Goal: Task Accomplishment & Management: Manage account settings

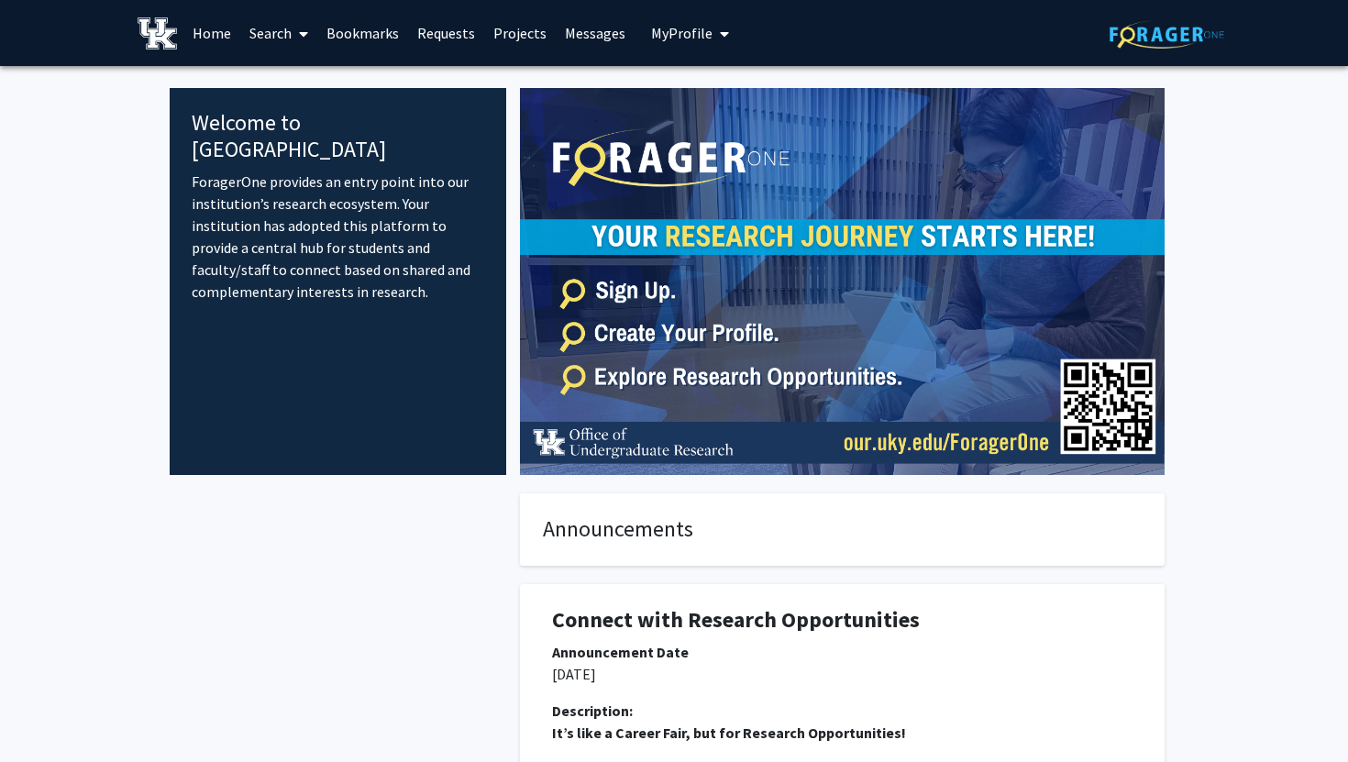
click at [696, 37] on span "My Profile" at bounding box center [681, 33] width 61 height 18
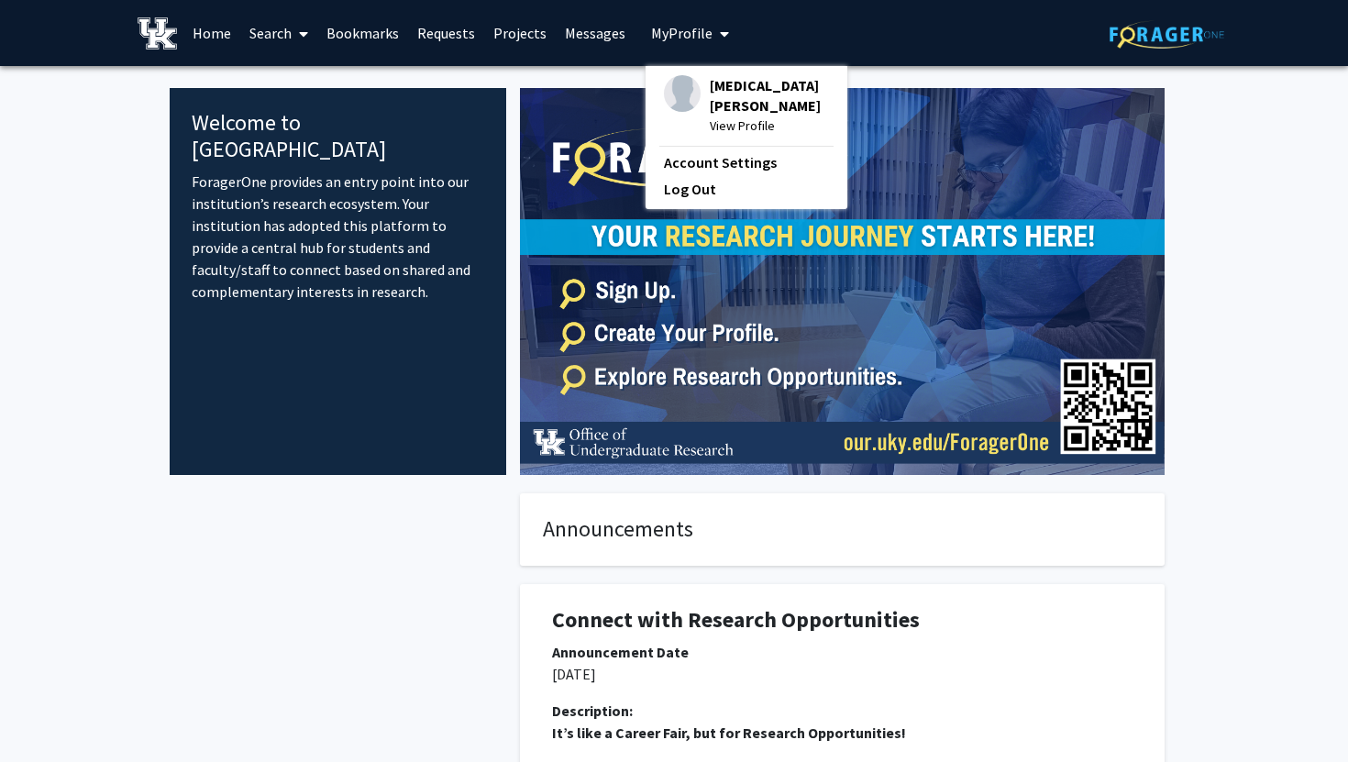
click at [710, 85] on span "[MEDICAL_DATA][PERSON_NAME]" at bounding box center [769, 95] width 119 height 40
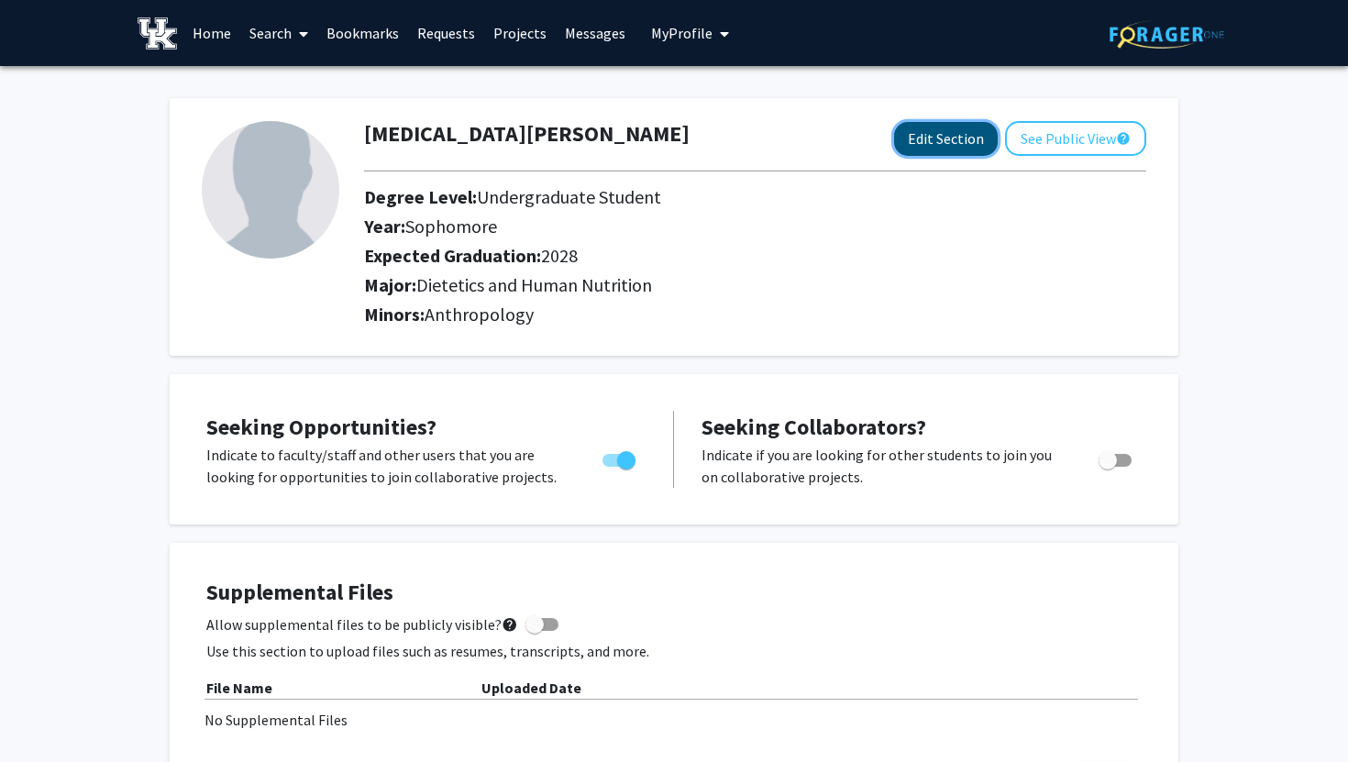
click at [925, 148] on button "Edit Section" at bounding box center [946, 139] width 104 height 34
select select "sophomore"
select select "2028"
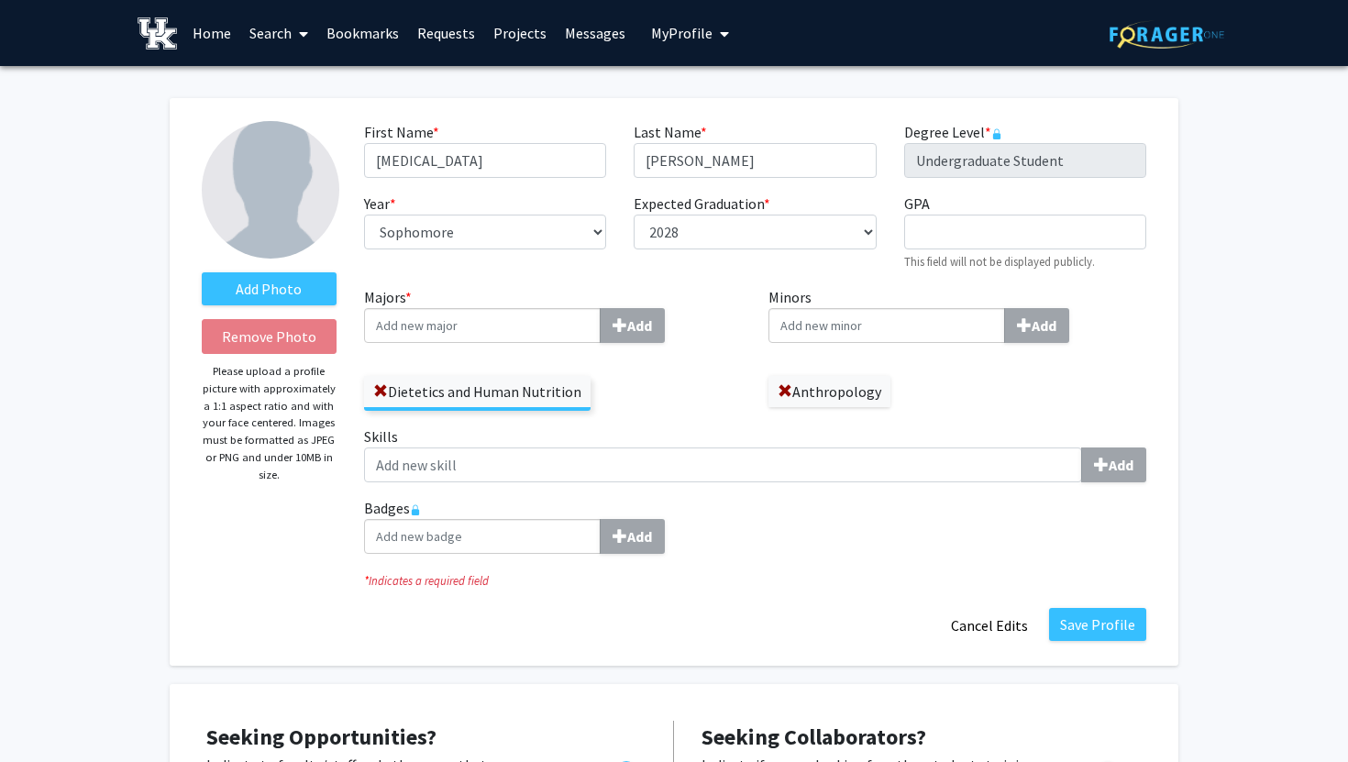
click at [493, 330] on input "Majors * Add" at bounding box center [482, 325] width 237 height 35
click at [384, 386] on span at bounding box center [380, 391] width 15 height 15
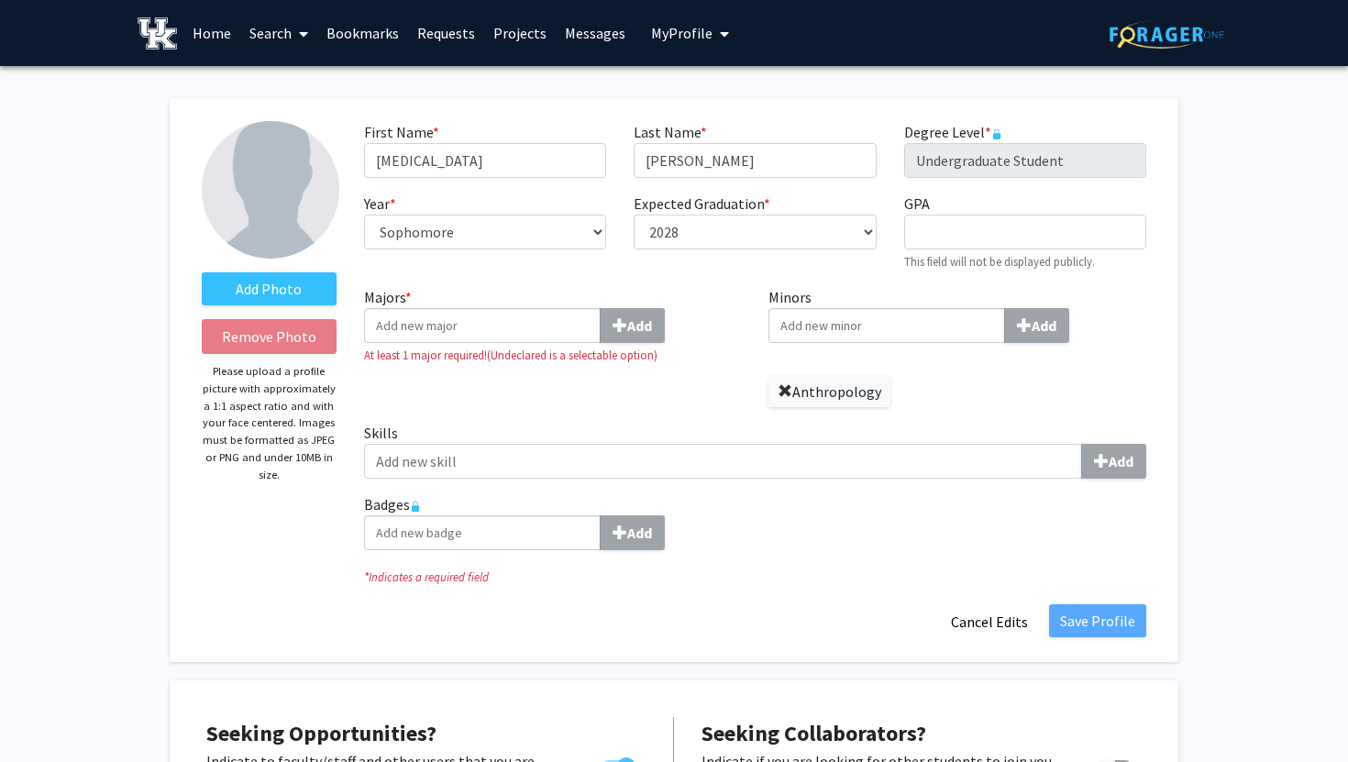
click at [790, 384] on span at bounding box center [784, 391] width 15 height 15
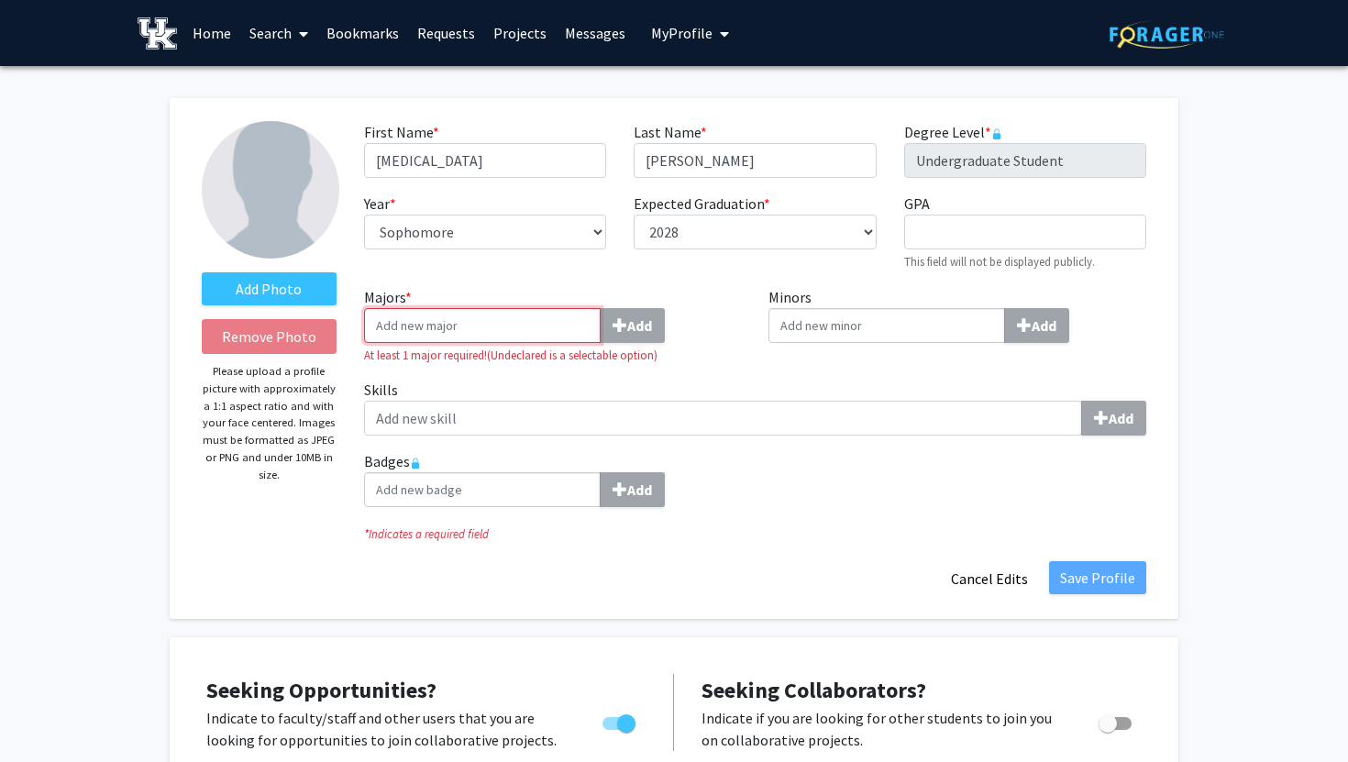
click at [525, 333] on input "Majors * Add" at bounding box center [482, 325] width 237 height 35
type input "anthr"
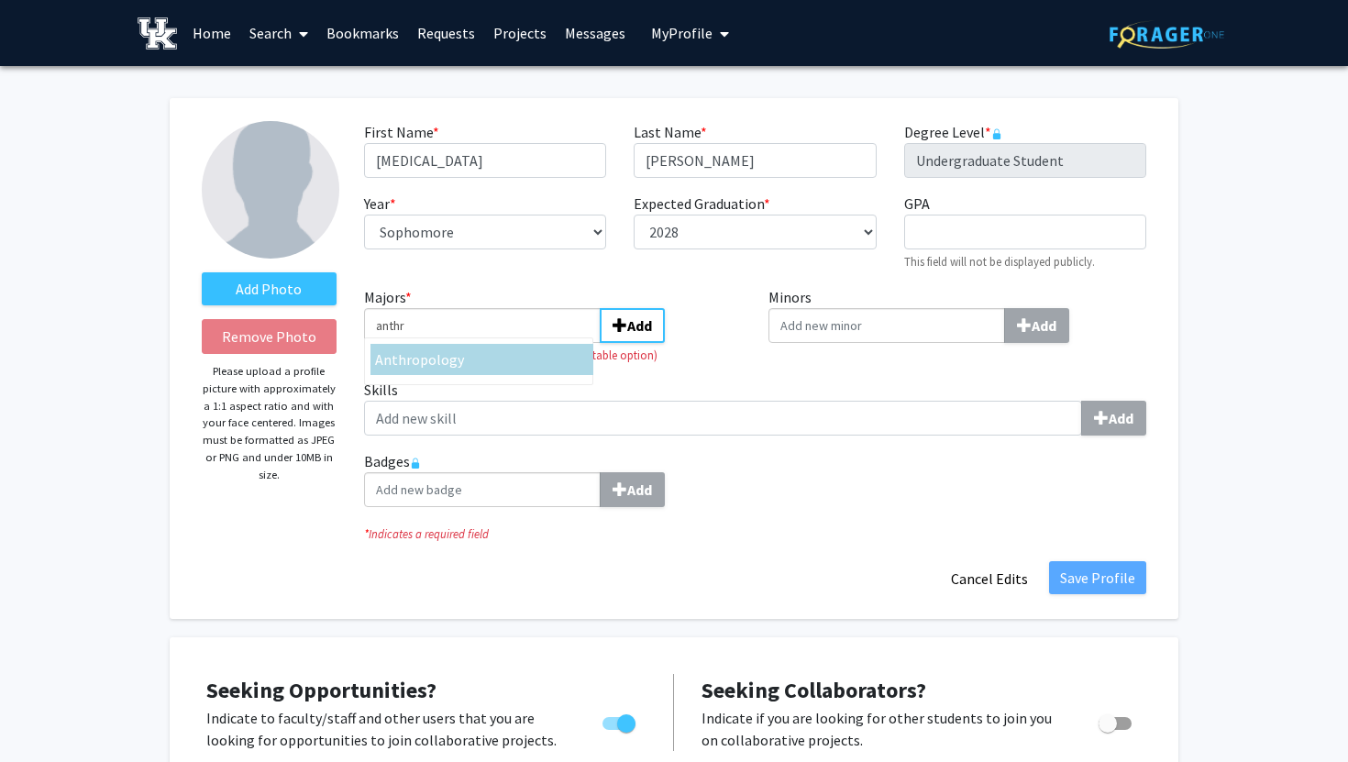
click at [471, 359] on div "Anthr opology" at bounding box center [482, 359] width 214 height 22
click at [471, 343] on input "anthr" at bounding box center [482, 325] width 237 height 35
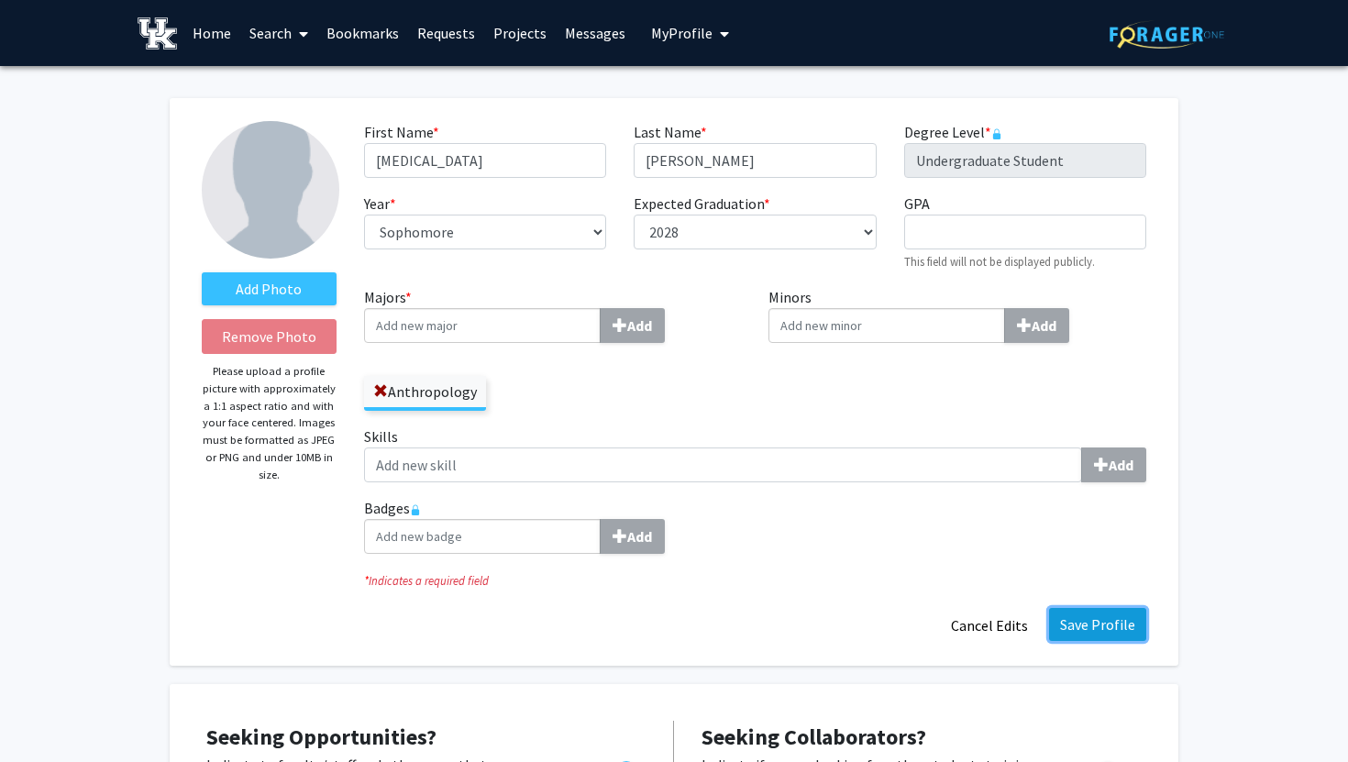
click at [1104, 623] on button "Save Profile" at bounding box center [1097, 624] width 97 height 33
